Goal: Information Seeking & Learning: Understand process/instructions

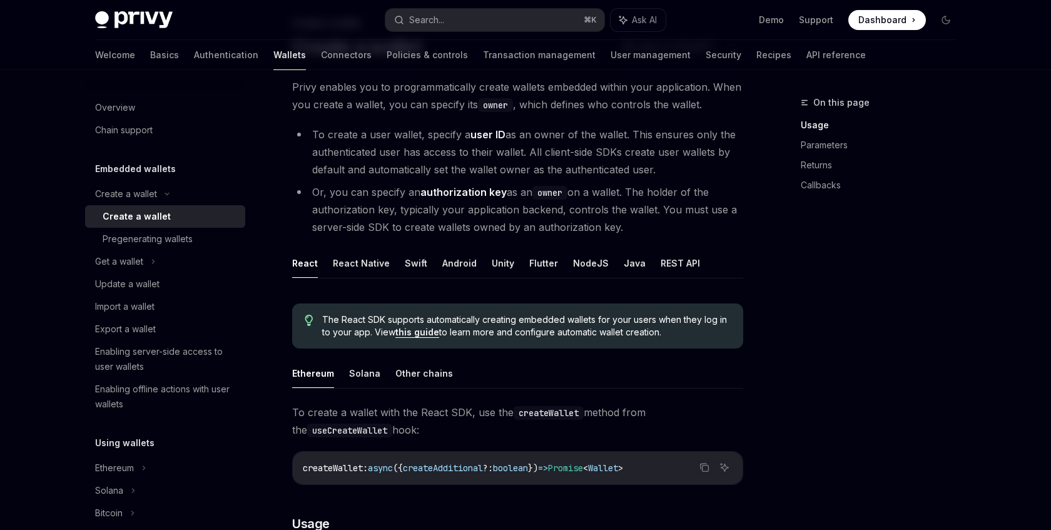
scroll to position [83, 0]
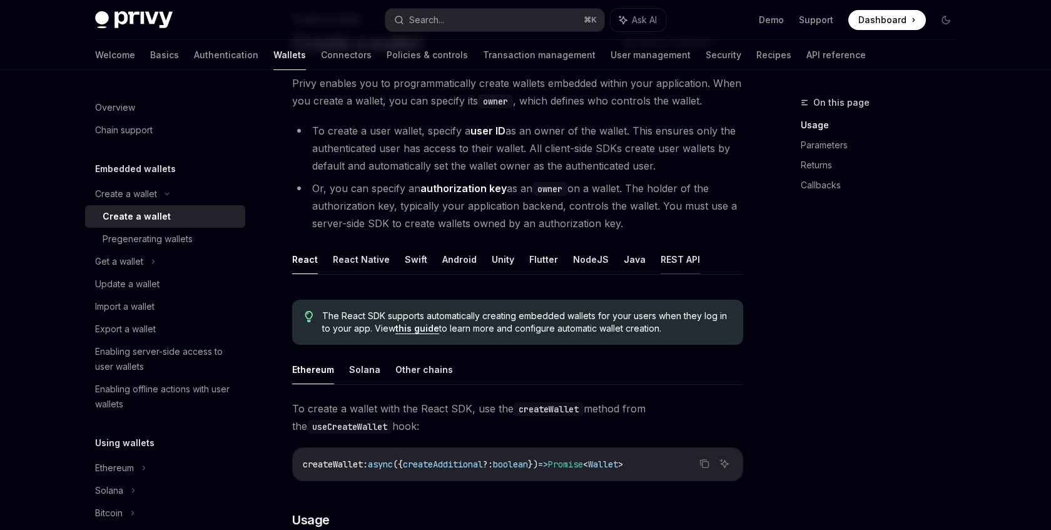
click at [678, 258] on button "REST API" at bounding box center [679, 259] width 39 height 29
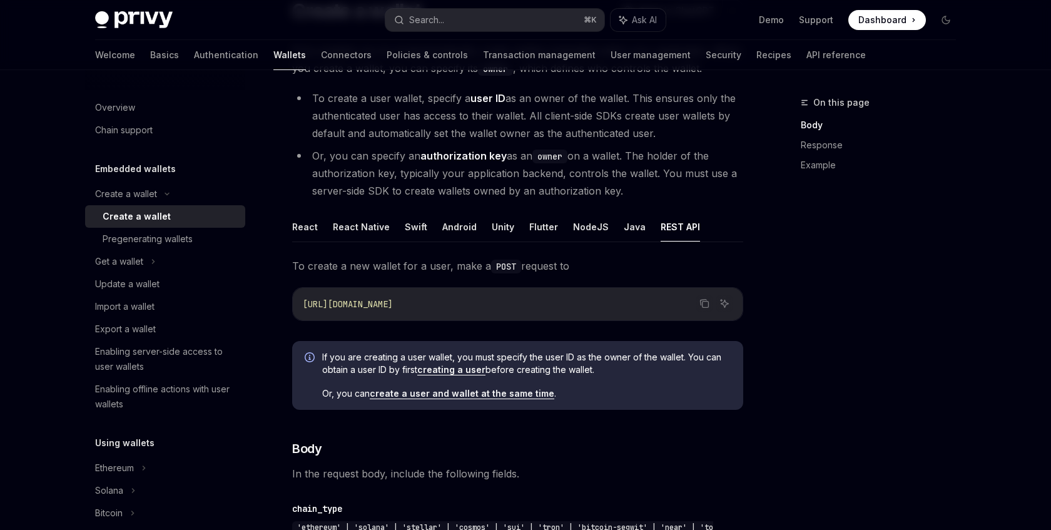
scroll to position [109, 0]
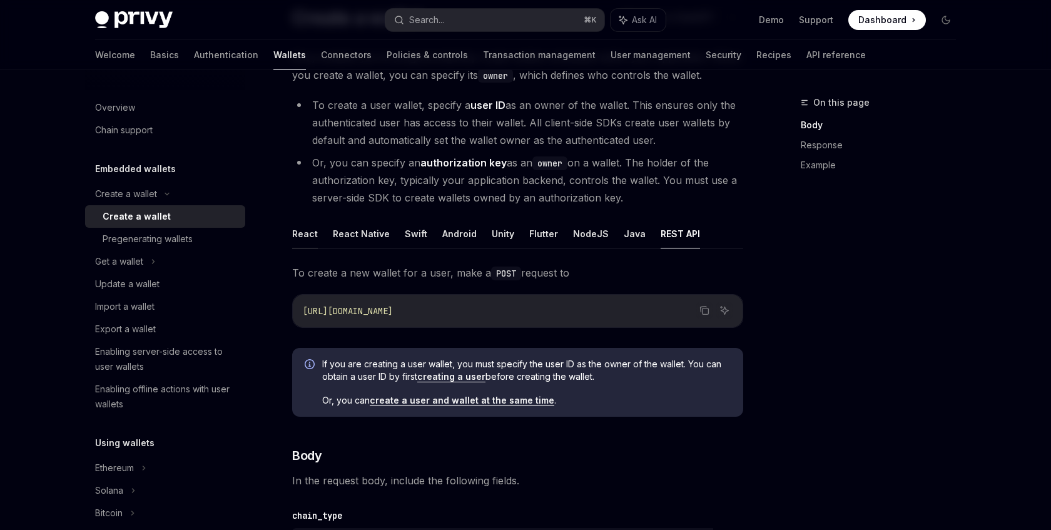
click at [303, 228] on button "React" at bounding box center [305, 233] width 26 height 29
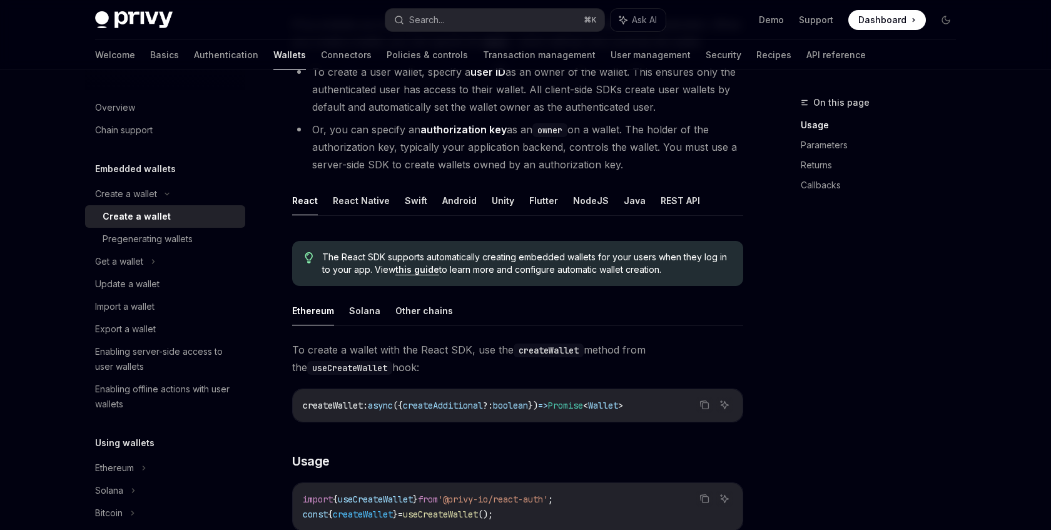
scroll to position [148, 0]
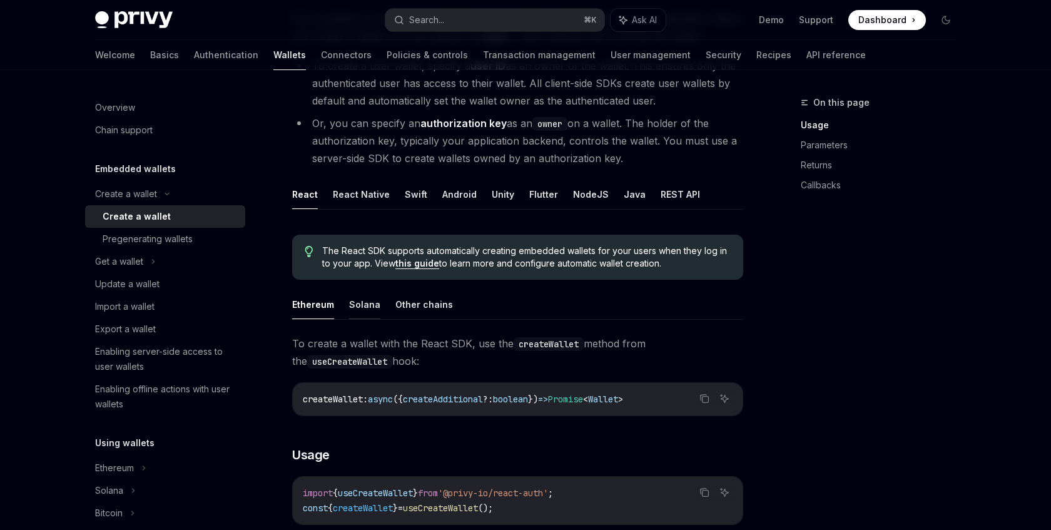
click at [365, 301] on button "Solana" at bounding box center [364, 304] width 31 height 29
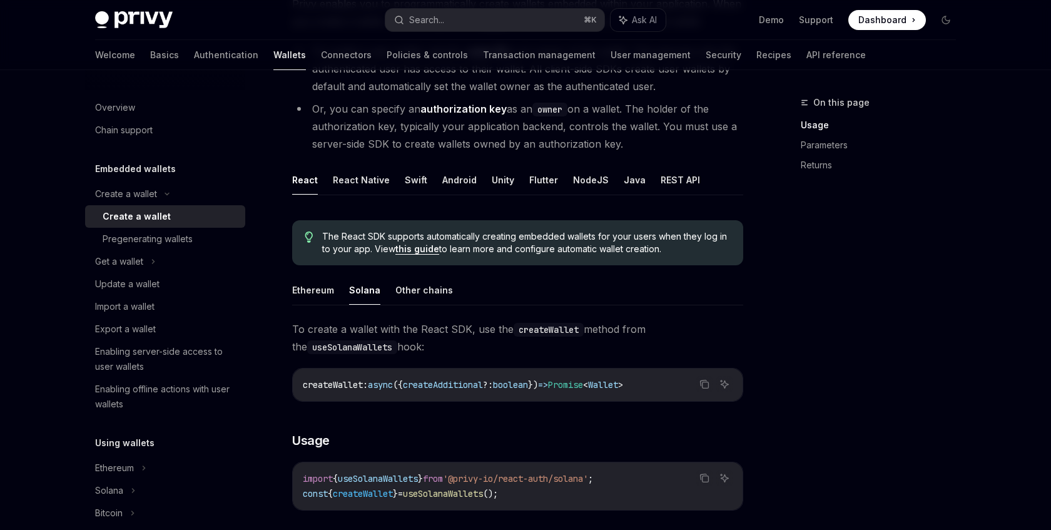
scroll to position [167, 0]
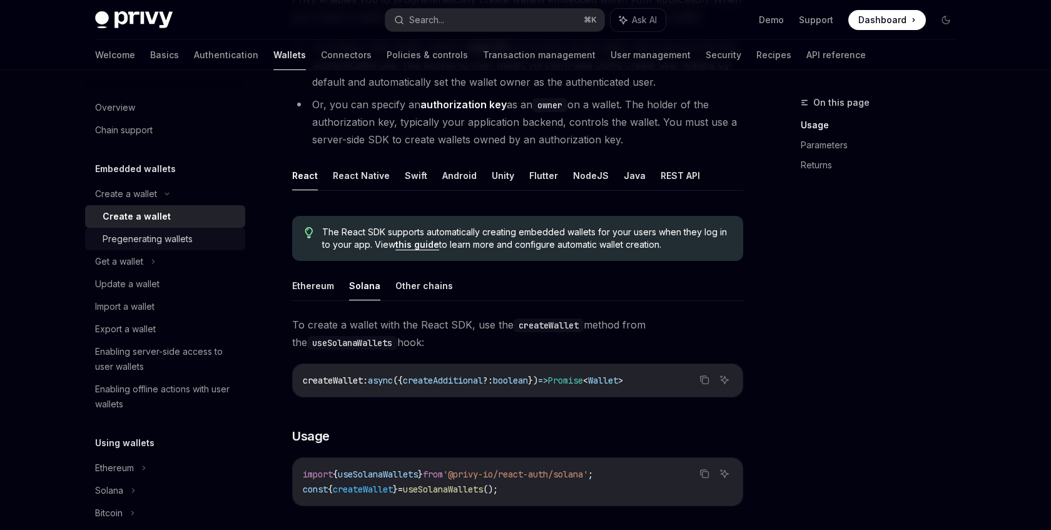
click at [157, 241] on div "Pregenerating wallets" at bounding box center [148, 238] width 90 height 15
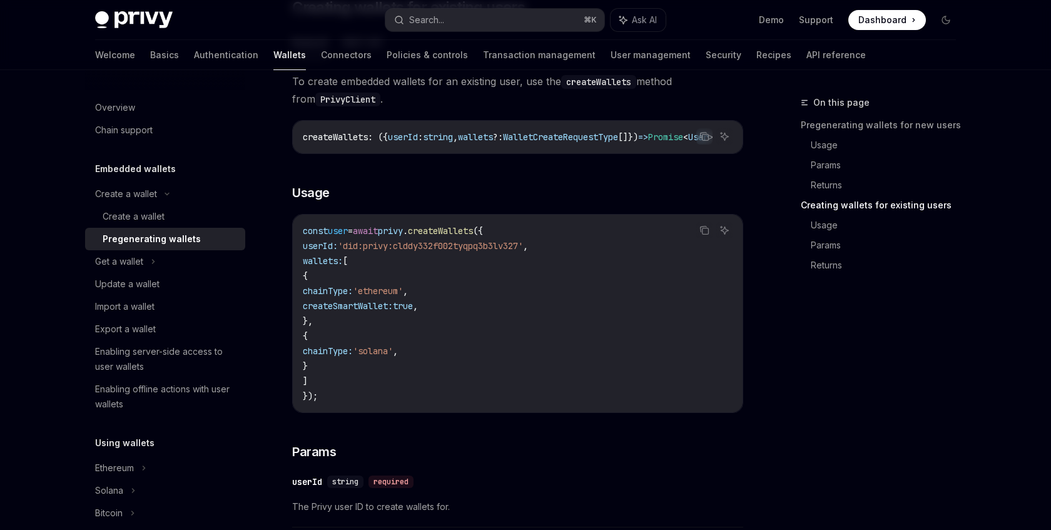
scroll to position [1397, 0]
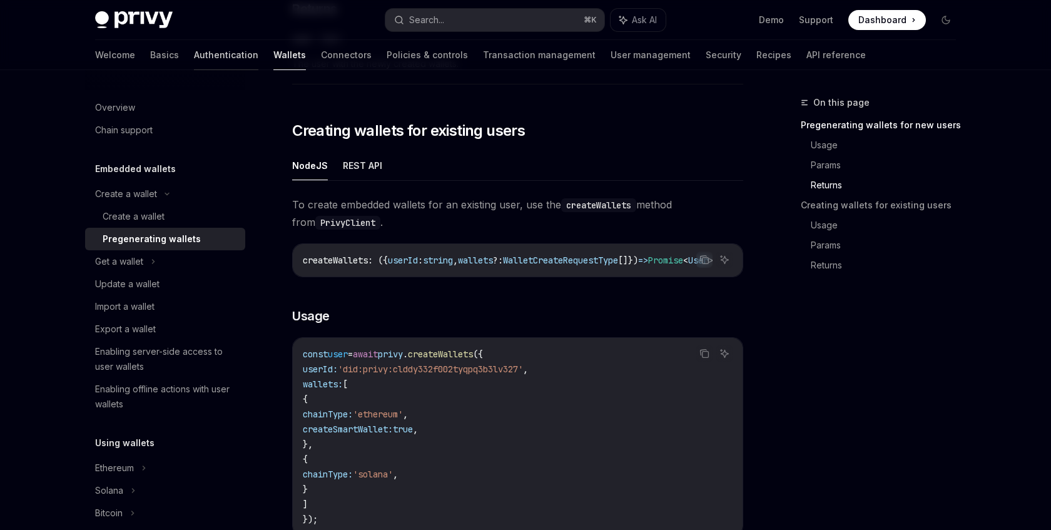
click at [194, 58] on link "Authentication" at bounding box center [226, 55] width 64 height 30
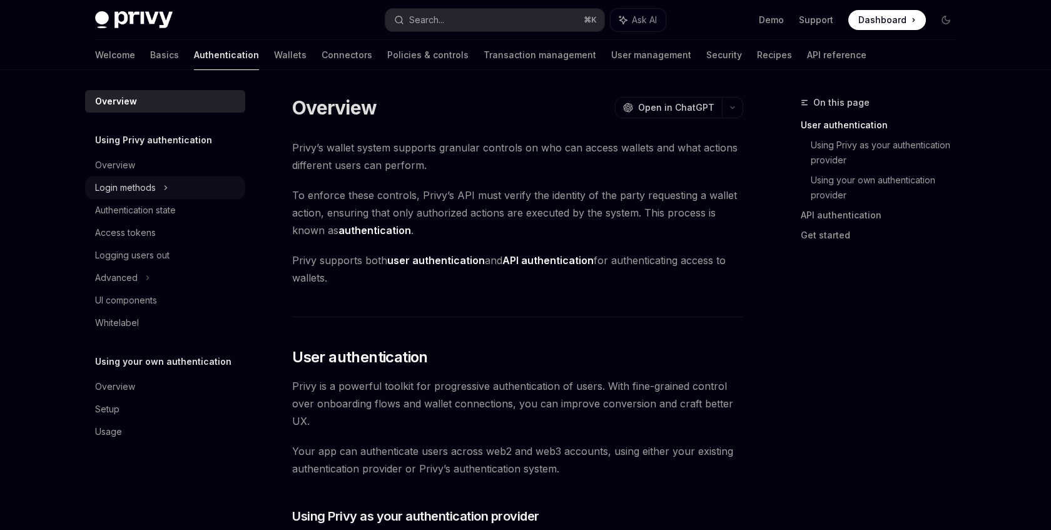
click at [163, 190] on icon at bounding box center [165, 187] width 5 height 15
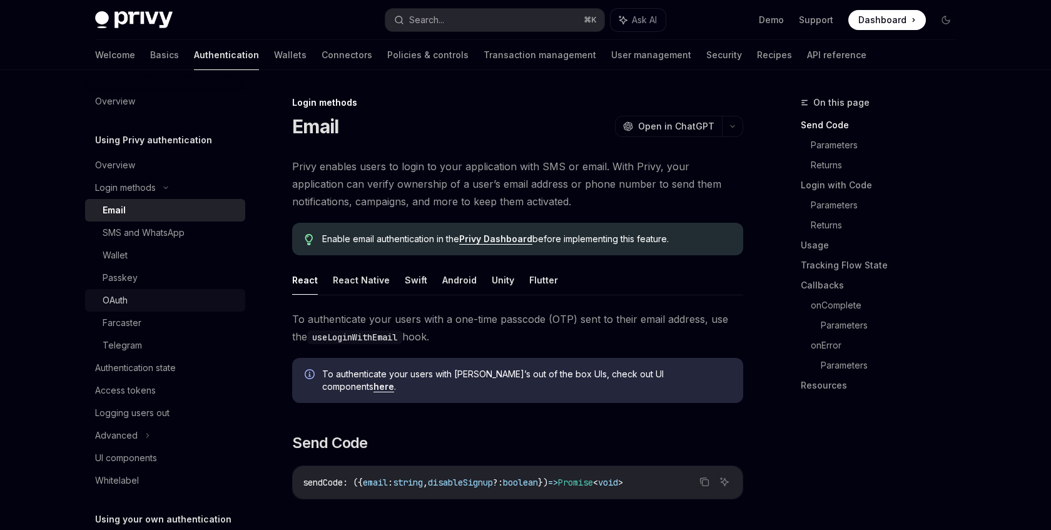
click at [134, 301] on div "OAuth" at bounding box center [170, 300] width 135 height 15
type textarea "*"
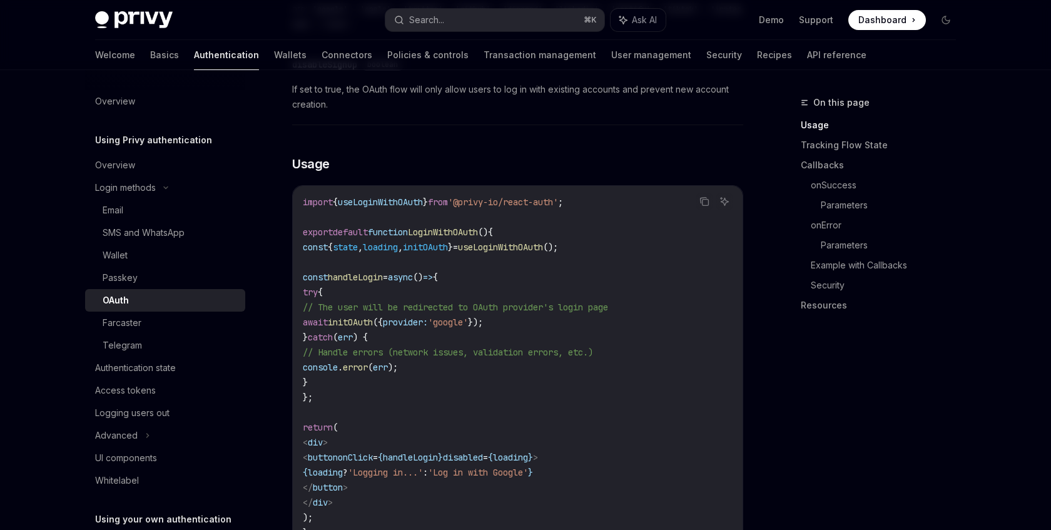
scroll to position [696, 0]
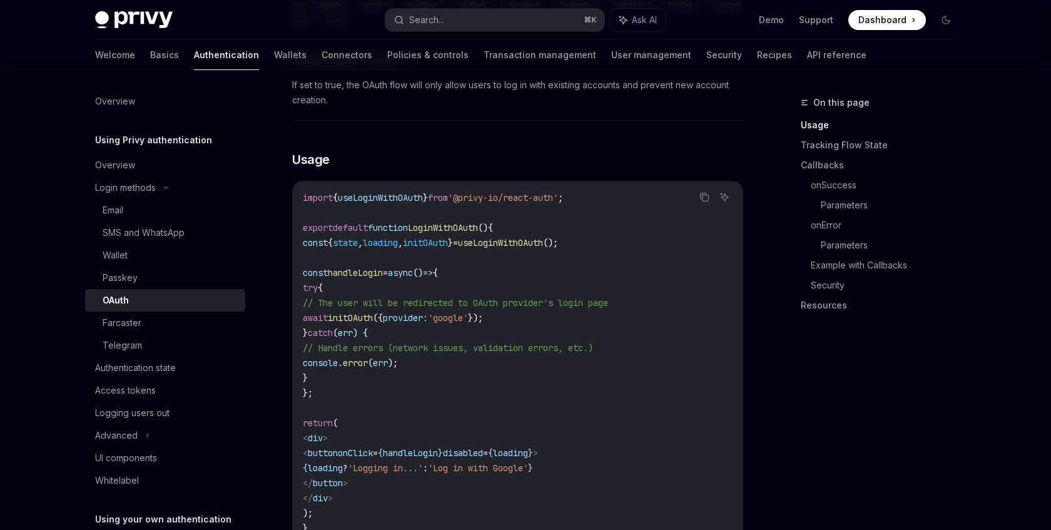
drag, startPoint x: 333, startPoint y: 378, endPoint x: 313, endPoint y: 222, distance: 157.0
click at [313, 222] on code "import { useLoginWithOAuth } from '@privy-io/react-auth' ; export default funct…" at bounding box center [518, 362] width 430 height 345
copy code "const { state , loading , initOAuth } = useLoginWithOAuth (); const handleLogin…"
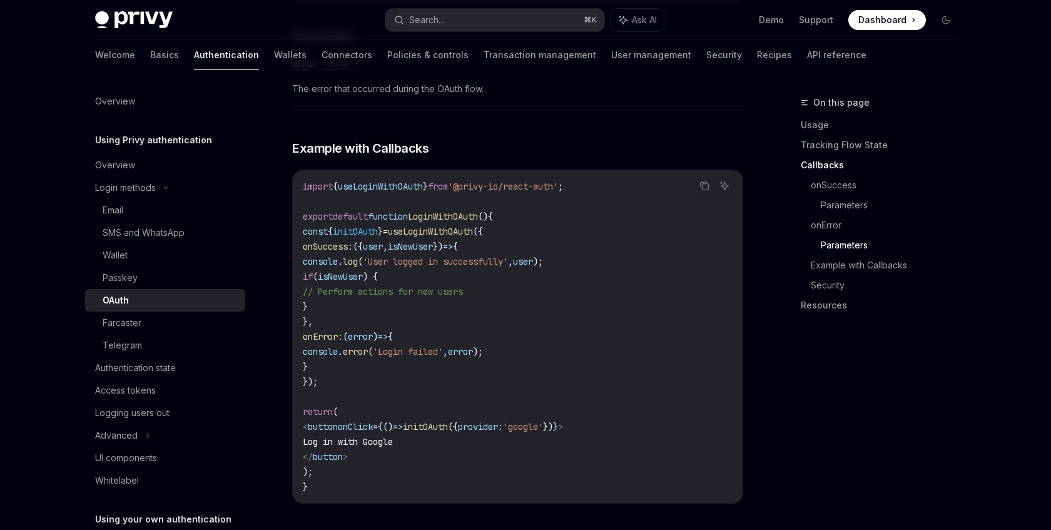
scroll to position [2245, 0]
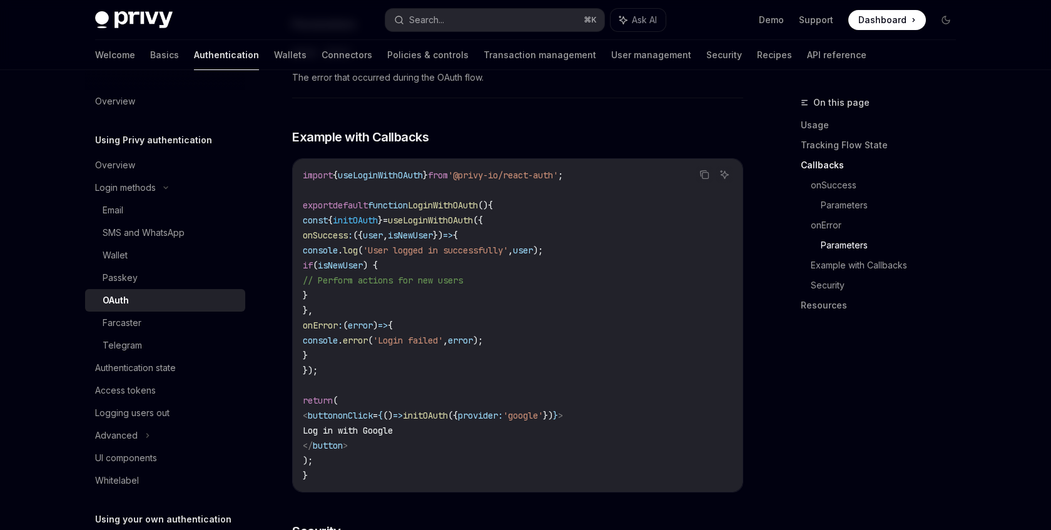
click at [359, 339] on code "import { useLoginWithOAuth } from '@privy-io/react-auth' ; export default funct…" at bounding box center [518, 325] width 430 height 315
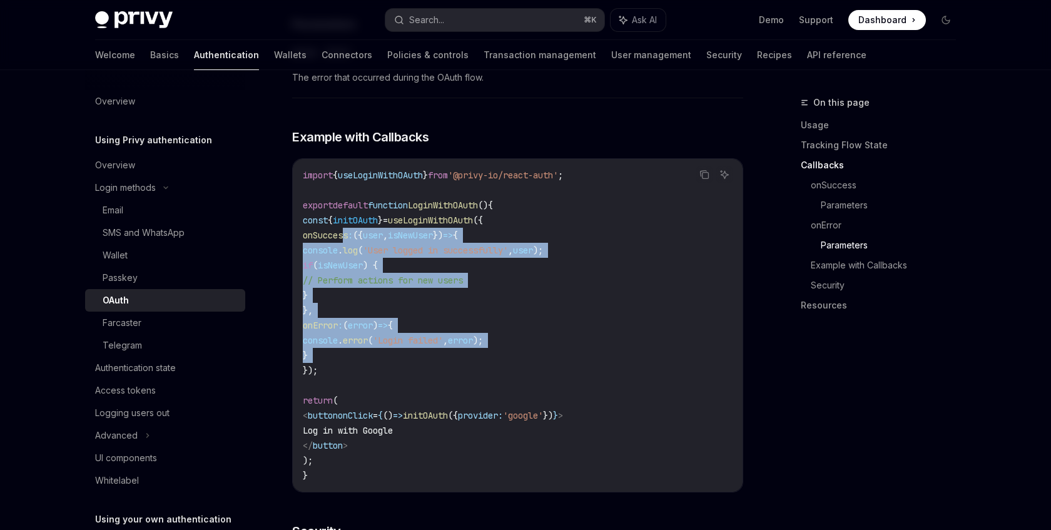
drag, startPoint x: 359, startPoint y: 339, endPoint x: 345, endPoint y: 225, distance: 115.4
click at [344, 225] on code "import { useLoginWithOAuth } from '@privy-io/react-auth' ; export default funct…" at bounding box center [518, 325] width 430 height 315
copy code "onSuccess : ({ user , isNewUser }) => { console . log ( 'User logged in success…"
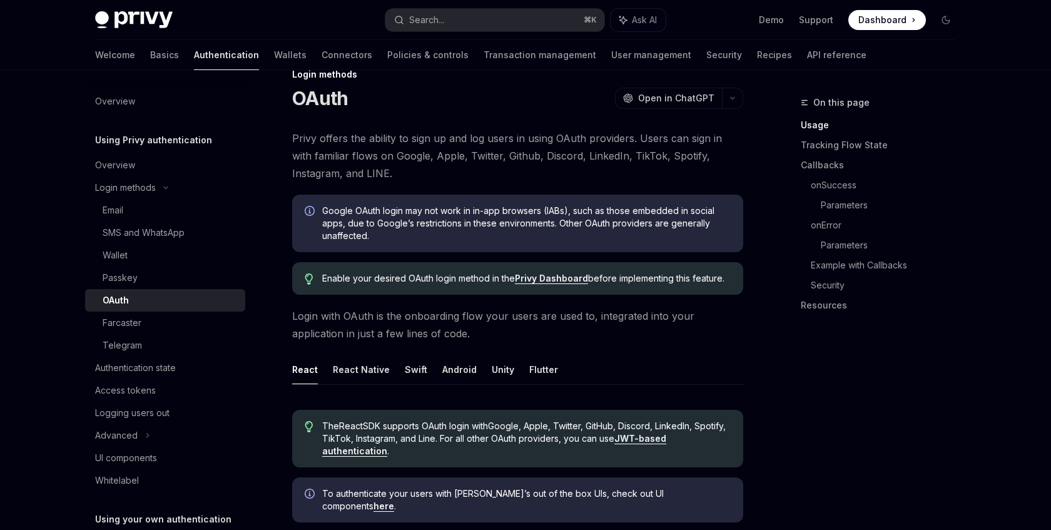
scroll to position [46, 0]
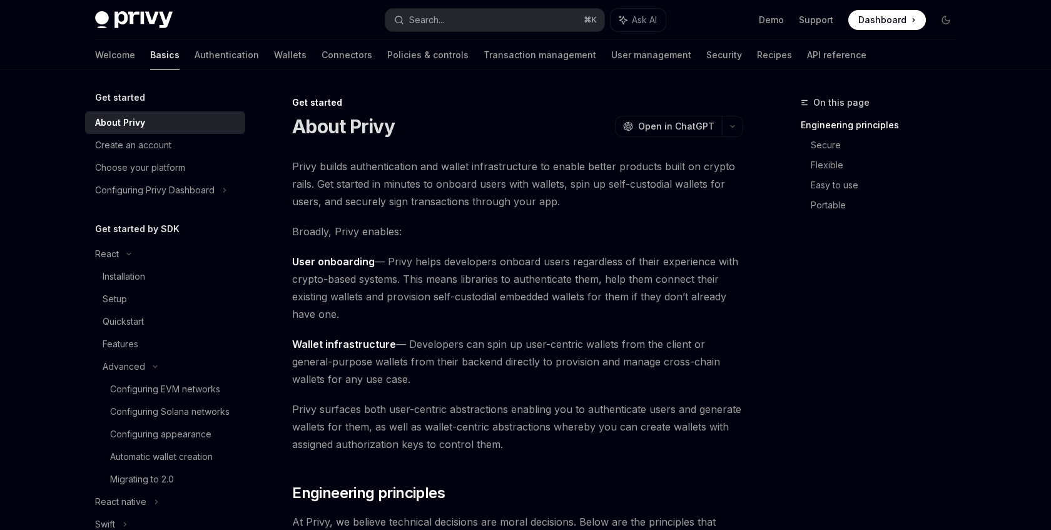
scroll to position [19, 0]
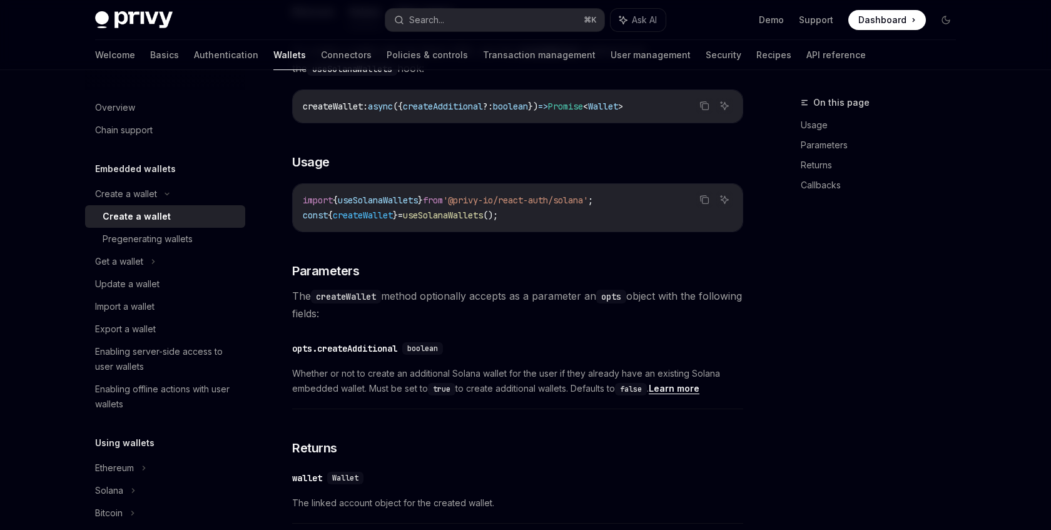
scroll to position [445, 0]
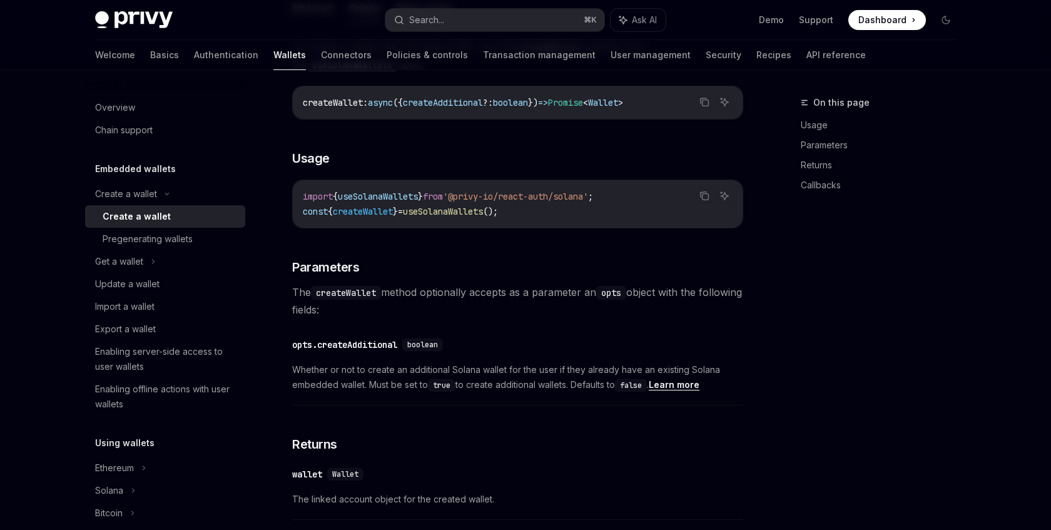
click at [538, 213] on code "import { useSolanaWallets } from '@privy-io/react-auth/solana' ; const { create…" at bounding box center [518, 204] width 430 height 30
copy code "const { createWallet } = useSolanaWallets ();"
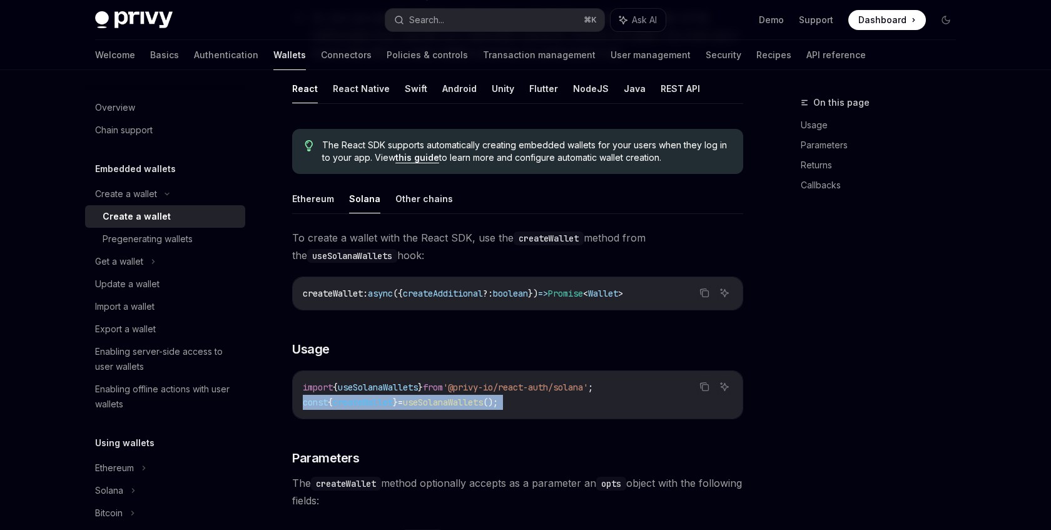
scroll to position [269, 0]
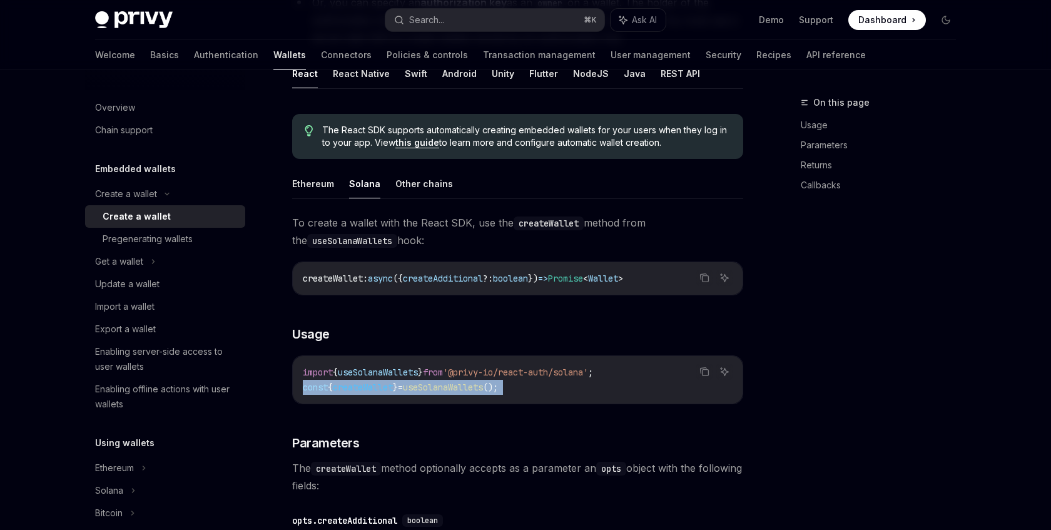
click at [521, 410] on div "To create a wallet with the React SDK, use the createWallet method from the use…" at bounding box center [517, 458] width 451 height 488
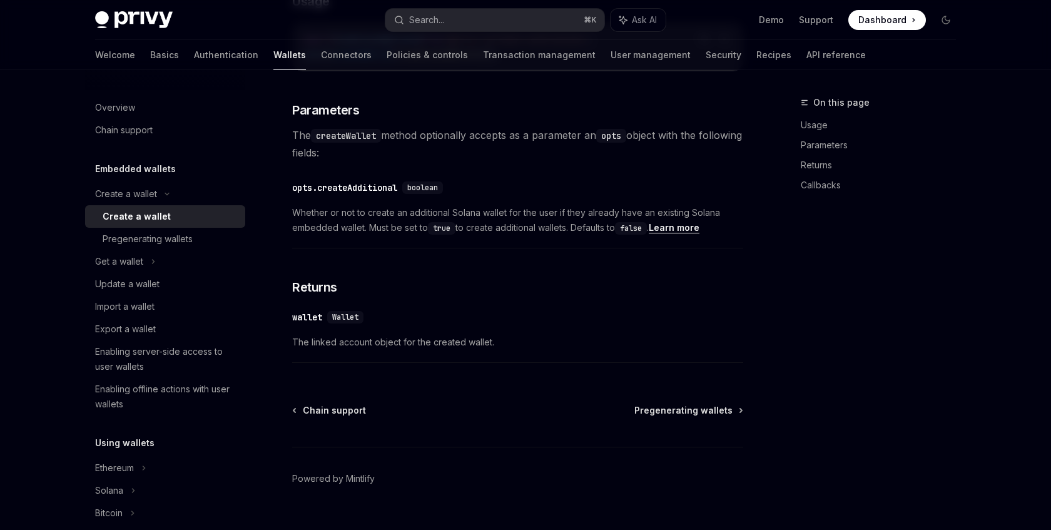
scroll to position [627, 0]
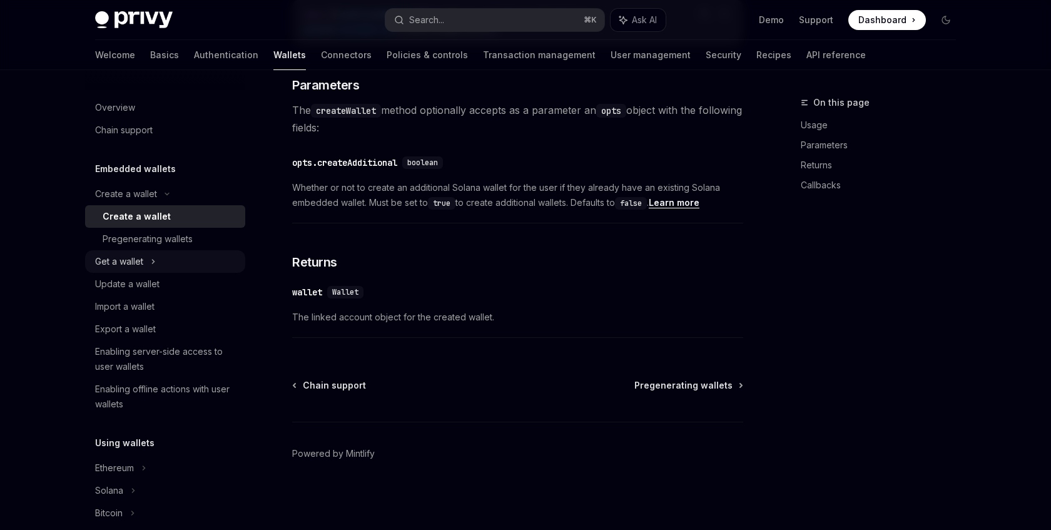
click at [153, 260] on icon at bounding box center [154, 262] width 2 height 4
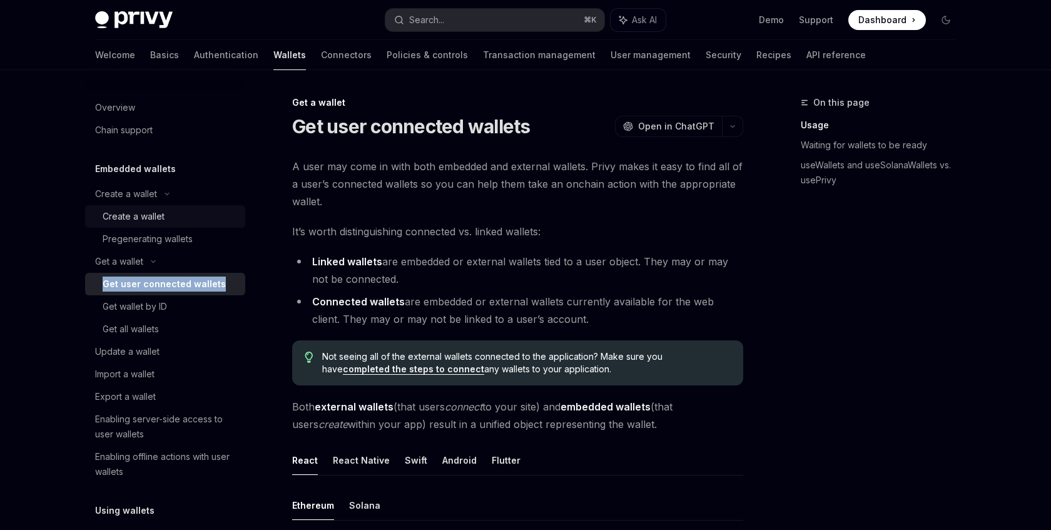
click at [146, 220] on div "Create a wallet" at bounding box center [134, 216] width 62 height 15
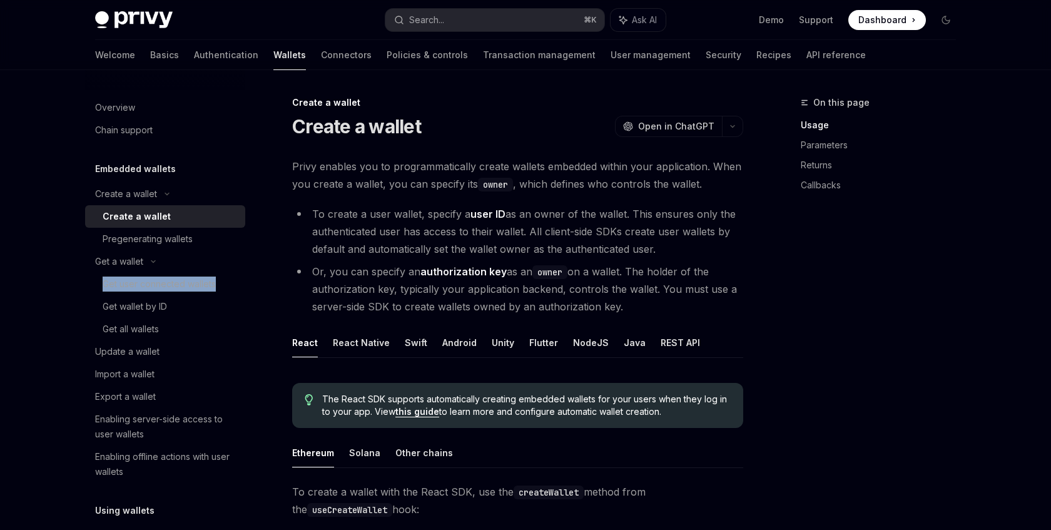
click at [186, 213] on div "Create a wallet" at bounding box center [170, 216] width 135 height 15
click at [417, 216] on li "To create a user wallet, specify a user ID as an owner of the wallet. This ensu…" at bounding box center [517, 231] width 451 height 53
type textarea "*"
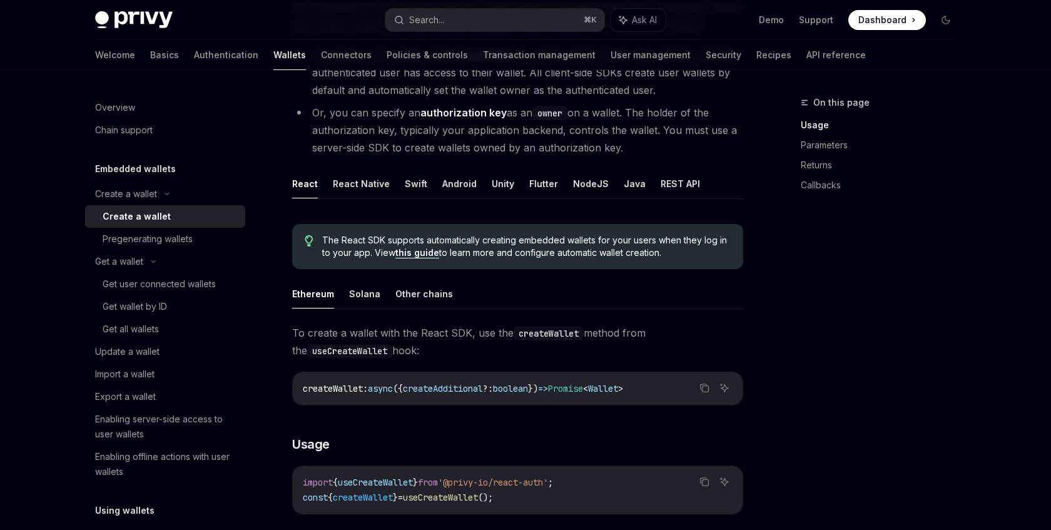
scroll to position [167, 0]
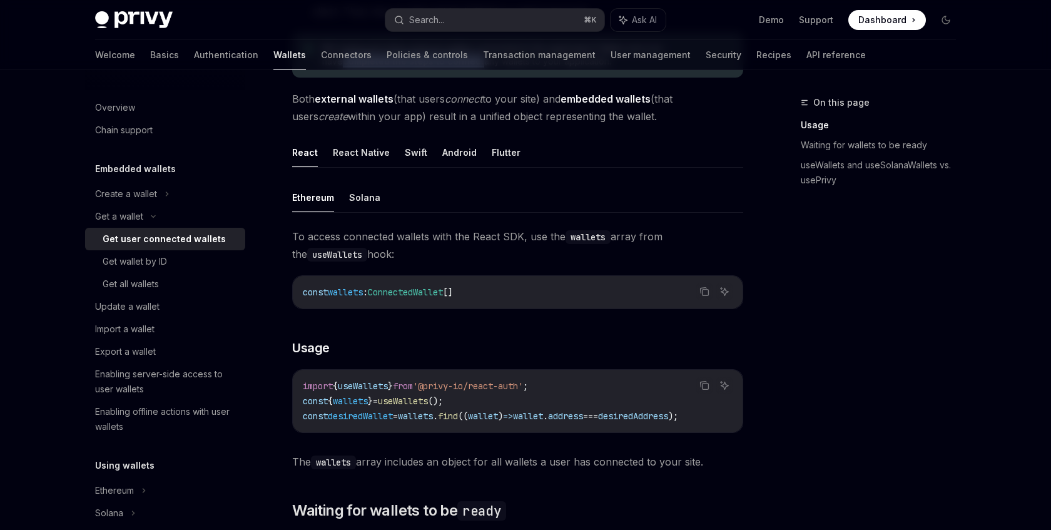
scroll to position [330, 0]
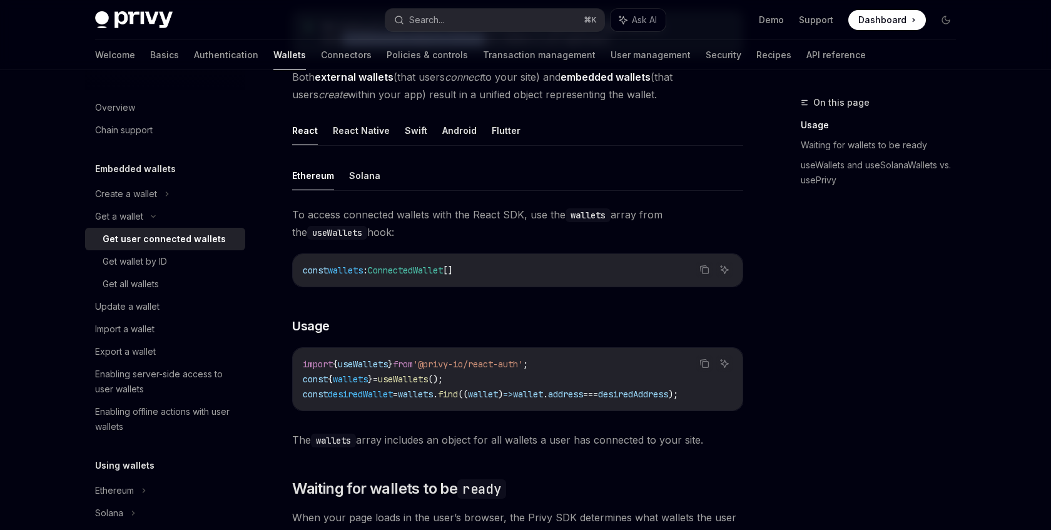
click at [433, 395] on span "wallets" at bounding box center [415, 393] width 35 height 11
click at [498, 392] on span "wallet" at bounding box center [483, 393] width 30 height 11
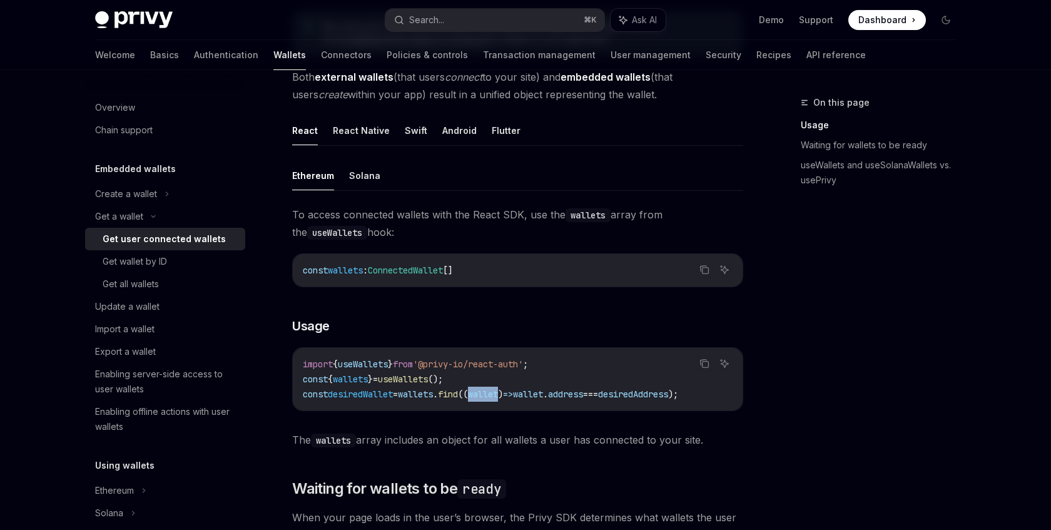
click at [543, 394] on span "wallet" at bounding box center [528, 393] width 30 height 11
click at [668, 396] on span "desiredAddress" at bounding box center [633, 393] width 70 height 11
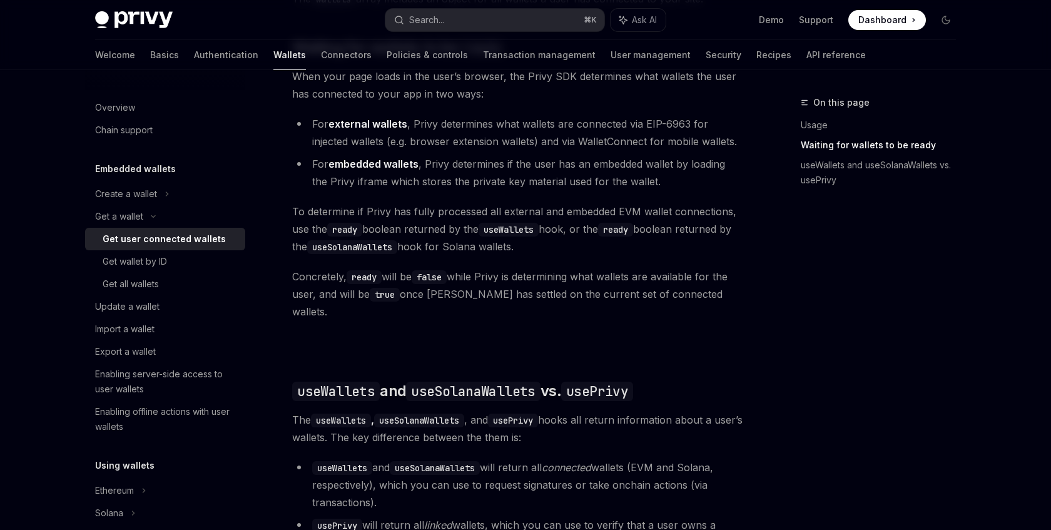
scroll to position [770, 0]
click at [376, 253] on code "useSolanaWallets" at bounding box center [352, 248] width 90 height 14
copy code "useSolanaWallets"
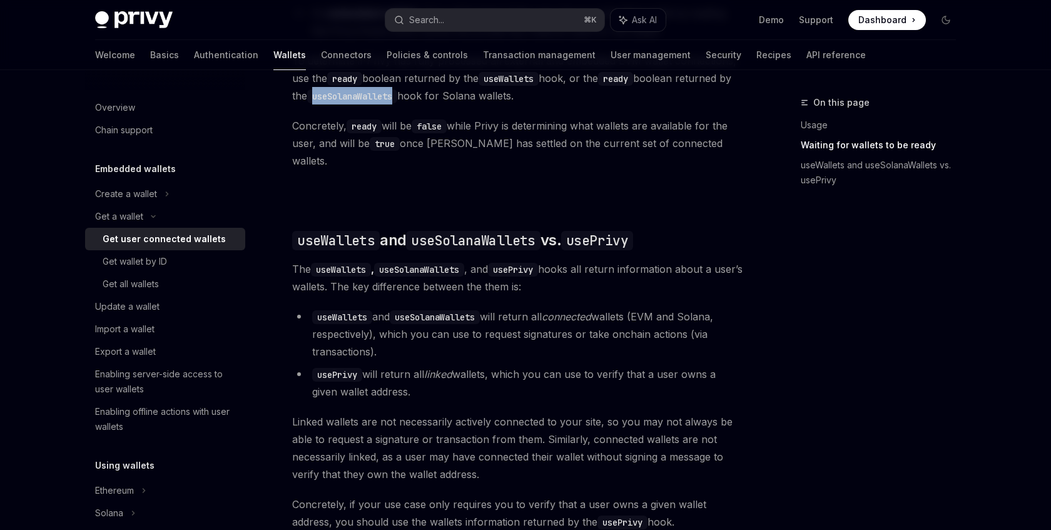
scroll to position [923, 0]
